Goal: Check status: Check status

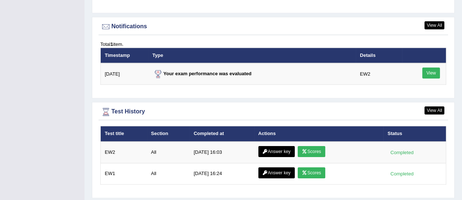
scroll to position [895, 0]
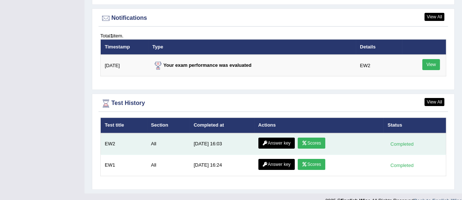
click at [312, 138] on link "Scores" at bounding box center [311, 143] width 27 height 11
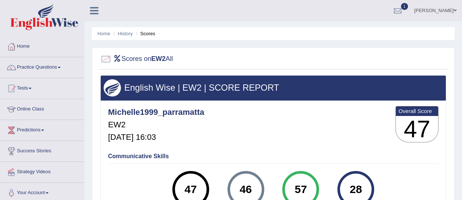
scroll to position [17, 0]
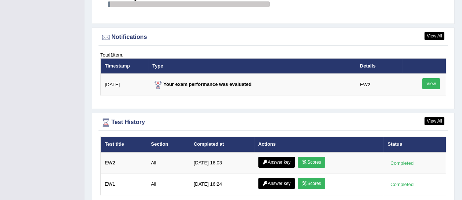
scroll to position [895, 0]
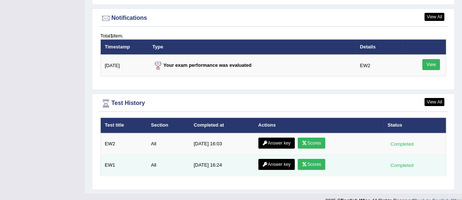
click at [309, 159] on link "Scores" at bounding box center [311, 164] width 27 height 11
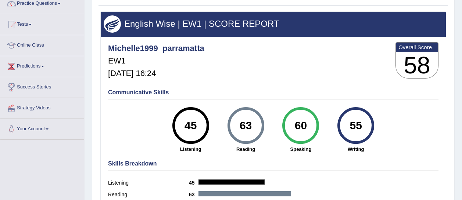
scroll to position [63, 0]
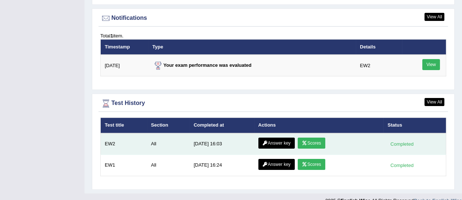
click at [308, 138] on link "Scores" at bounding box center [311, 143] width 27 height 11
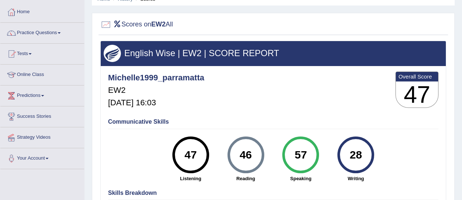
scroll to position [35, 0]
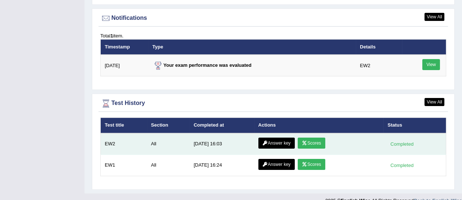
click at [287, 138] on link "Answer key" at bounding box center [277, 143] width 36 height 11
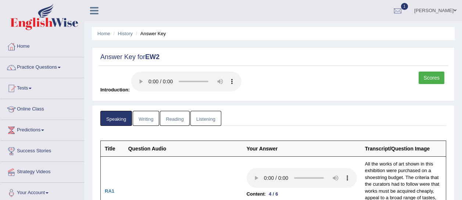
click at [145, 116] on link "Writing" at bounding box center [146, 118] width 26 height 15
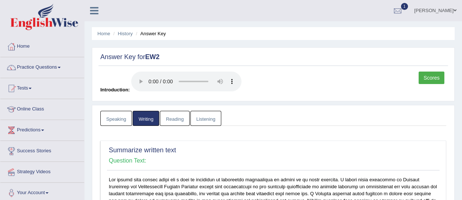
click at [171, 118] on link "Reading" at bounding box center [174, 118] width 29 height 15
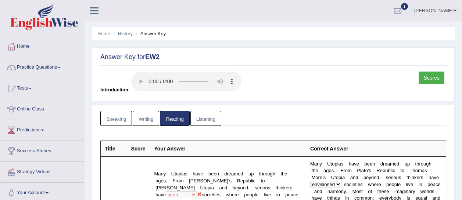
click at [203, 120] on link "Listening" at bounding box center [206, 118] width 31 height 15
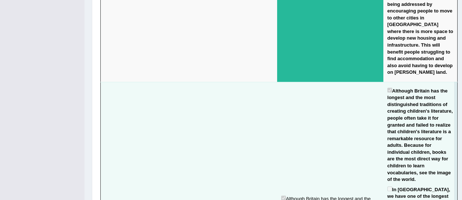
scroll to position [1230, 0]
